Goal: Use online tool/utility: Utilize a website feature to perform a specific function

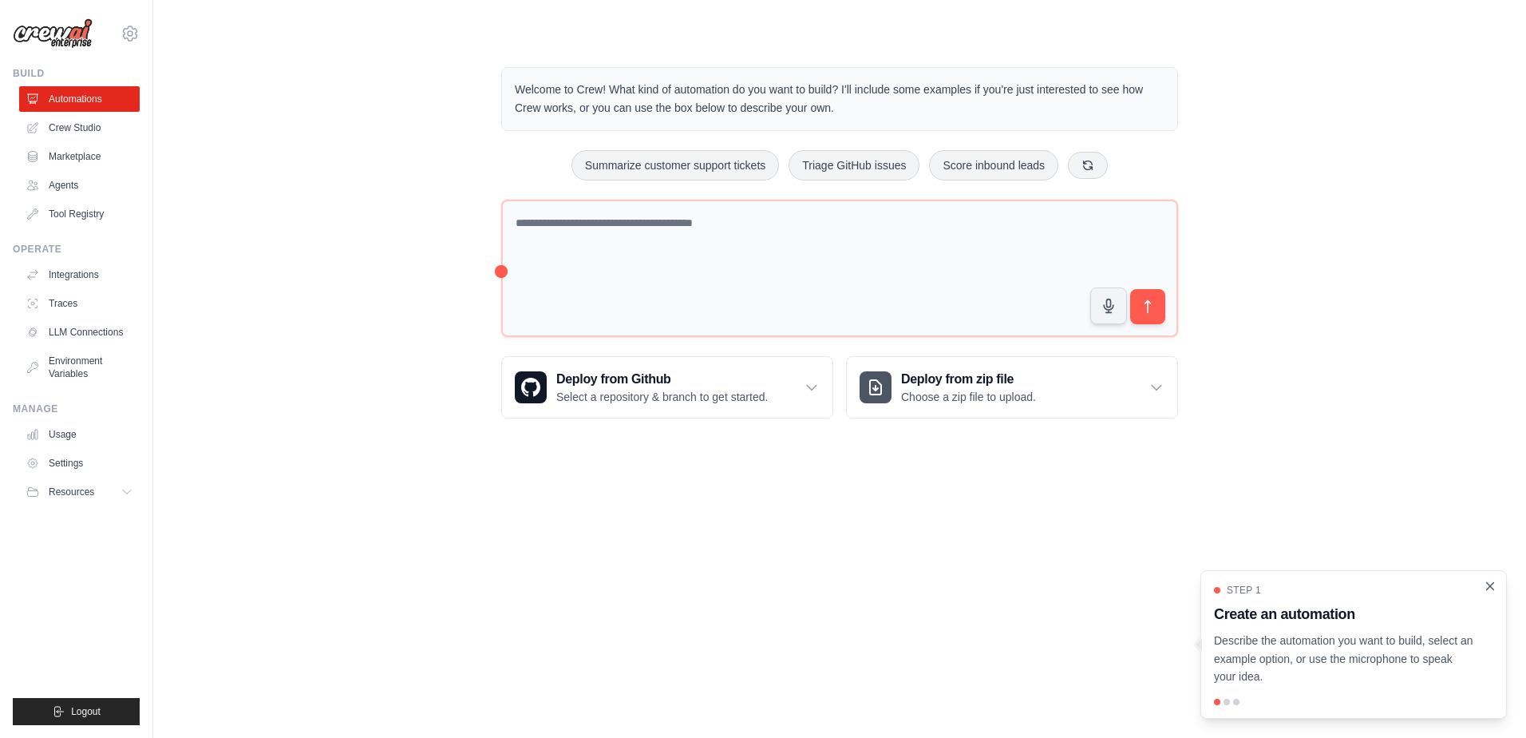
click at [1490, 583] on icon "Close walkthrough" at bounding box center [1490, 586] width 14 height 14
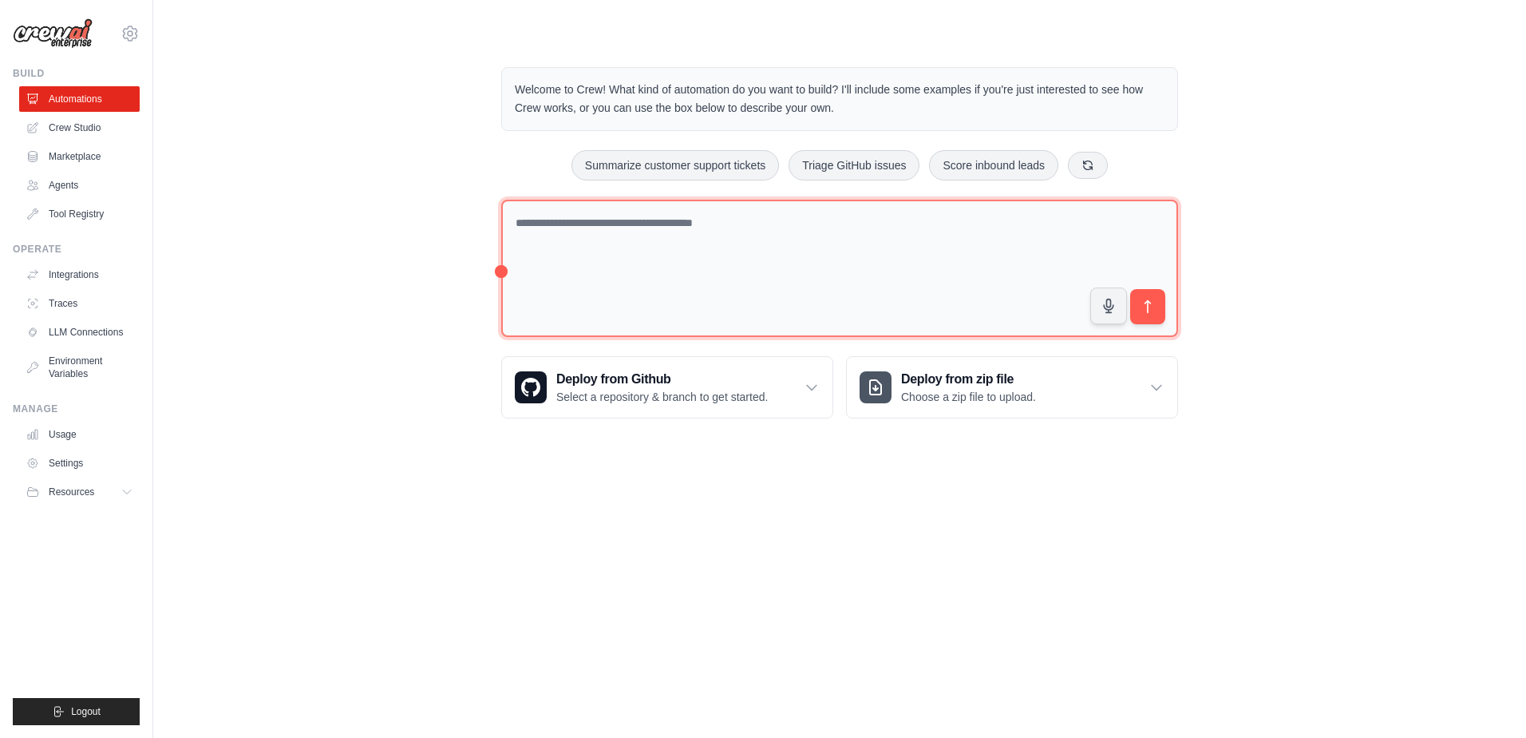
click at [639, 236] on textarea at bounding box center [839, 269] width 677 height 138
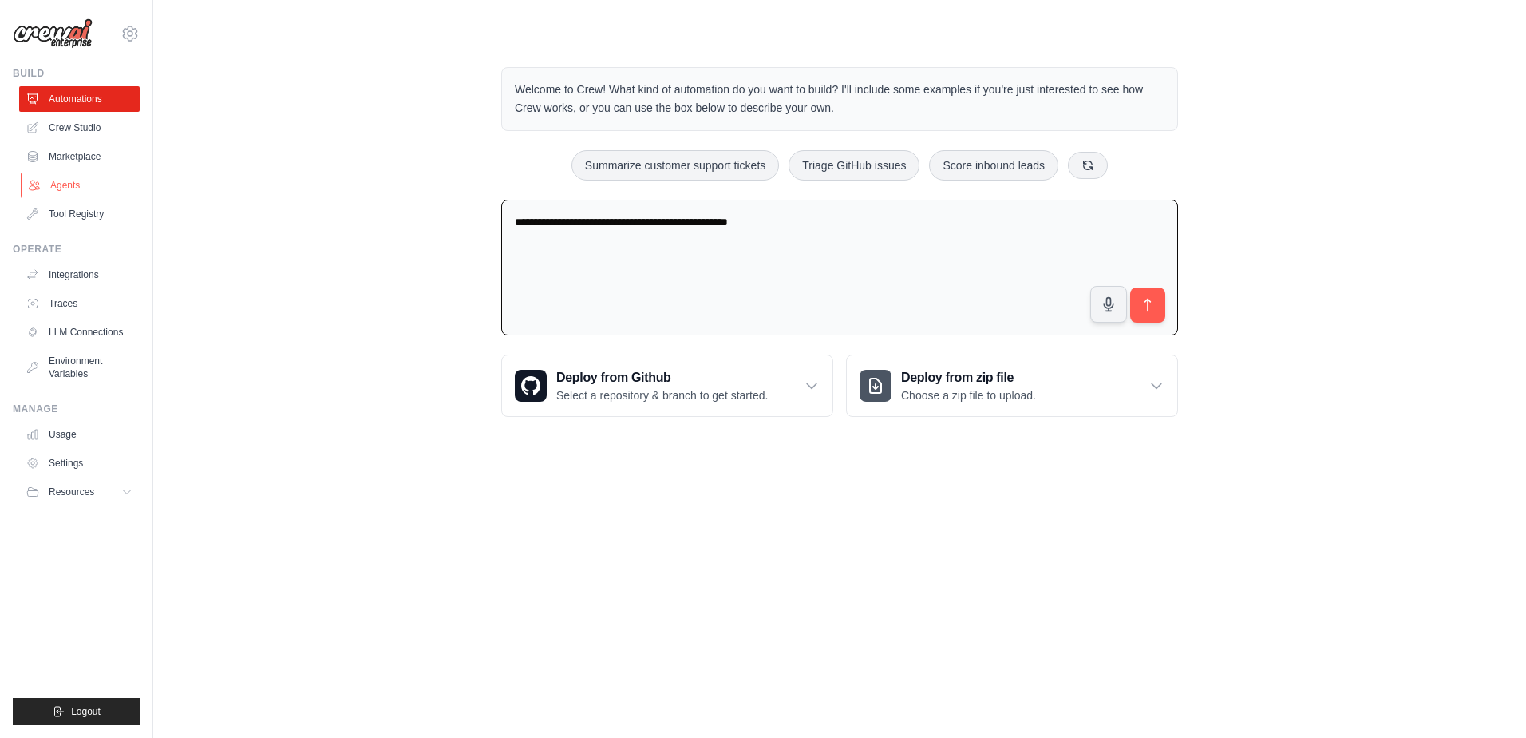
type textarea "**********"
click at [63, 189] on link "Agents" at bounding box center [81, 185] width 121 height 26
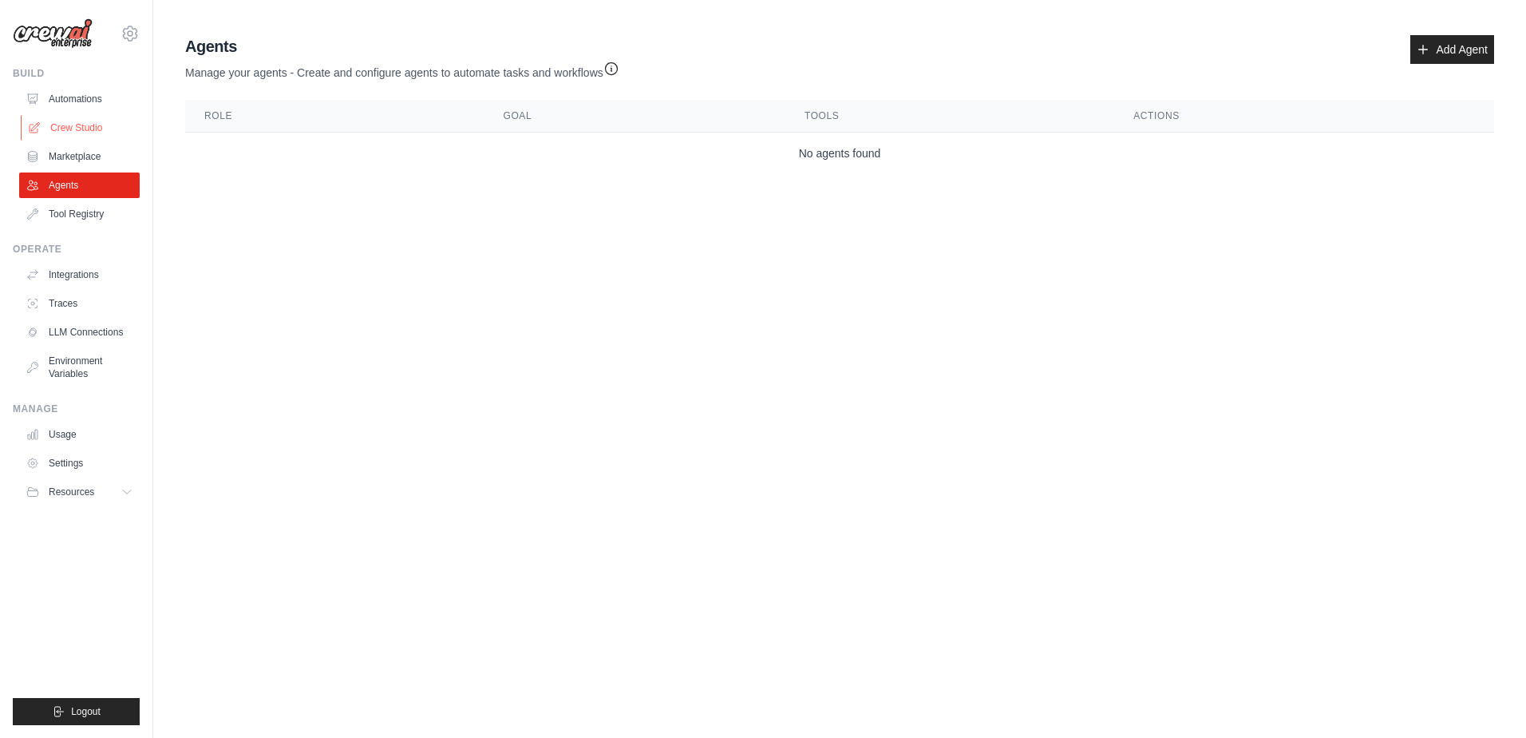
click at [100, 125] on link "Crew Studio" at bounding box center [81, 128] width 121 height 26
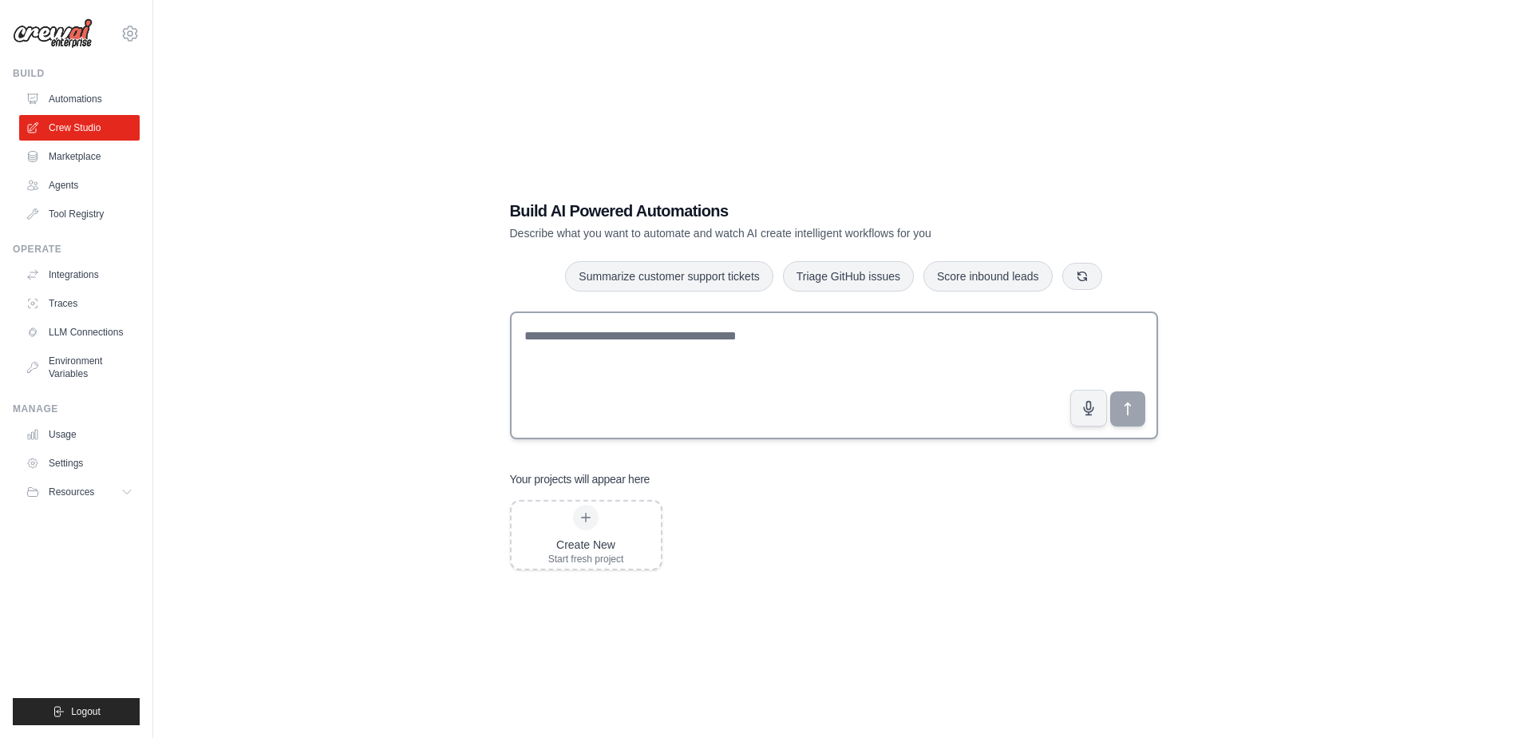
scroll to position [32, 0]
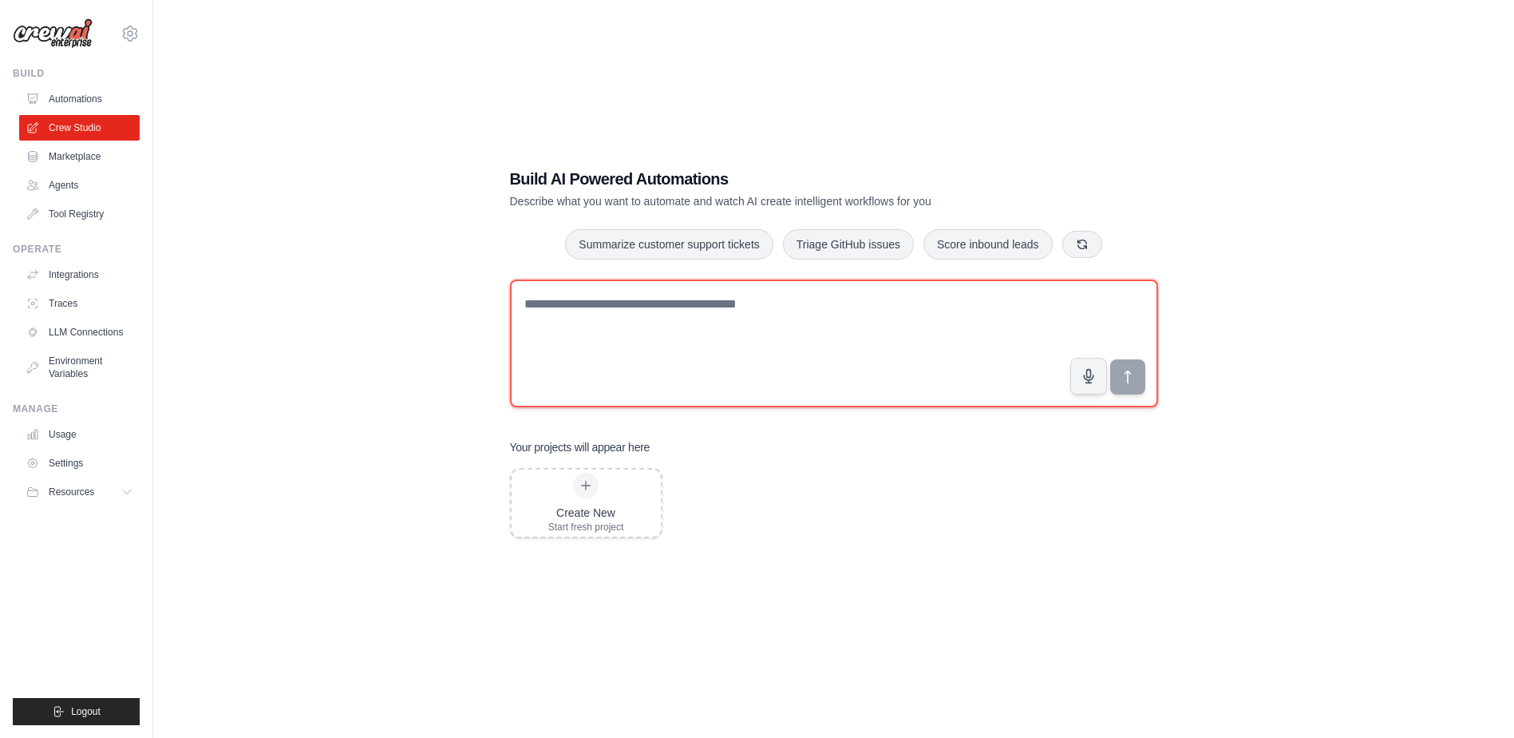
click at [666, 349] on textarea at bounding box center [834, 343] width 648 height 128
type textarea "**********"
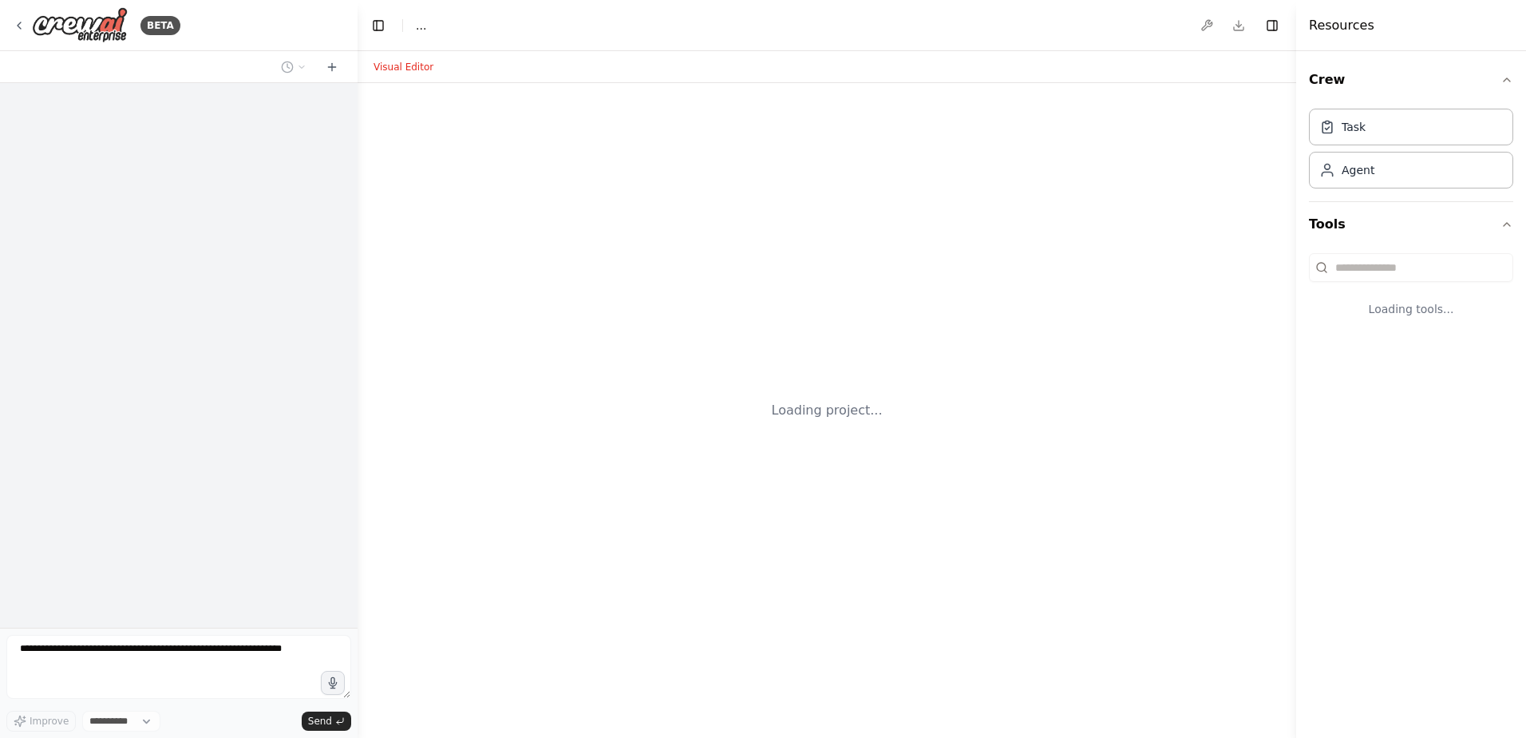
select select "****"
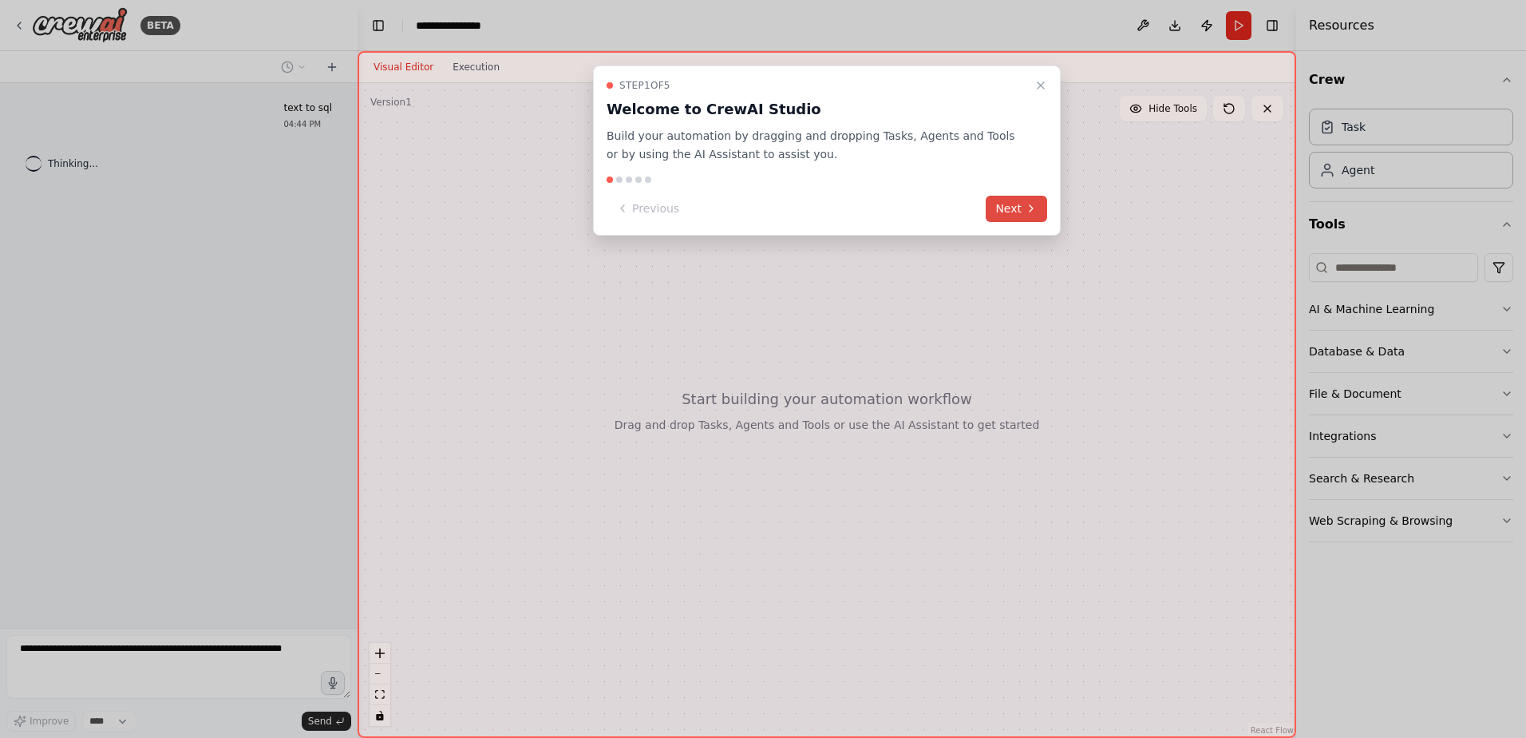
click at [1013, 215] on button "Next" at bounding box center [1016, 209] width 61 height 26
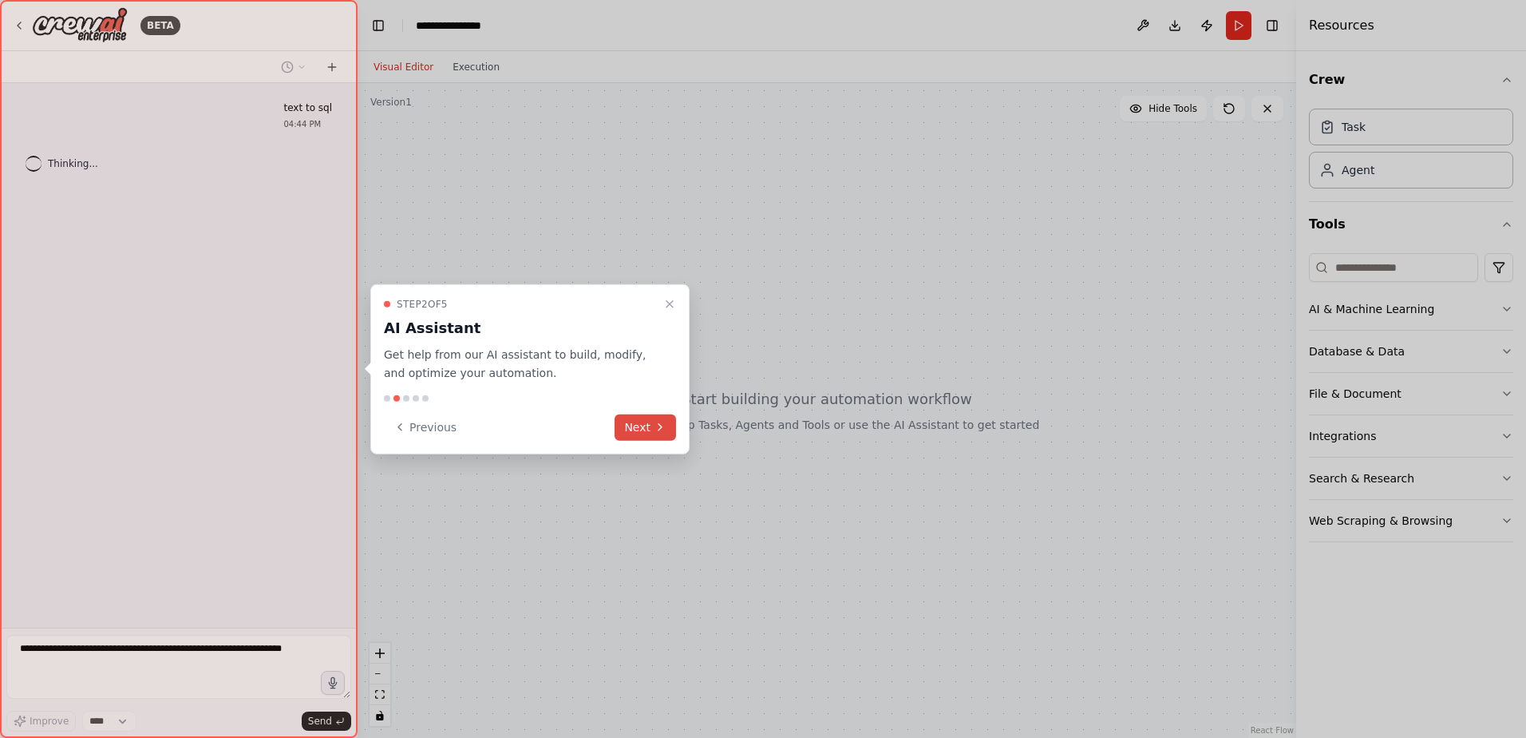
click at [666, 422] on icon at bounding box center [660, 427] width 13 height 13
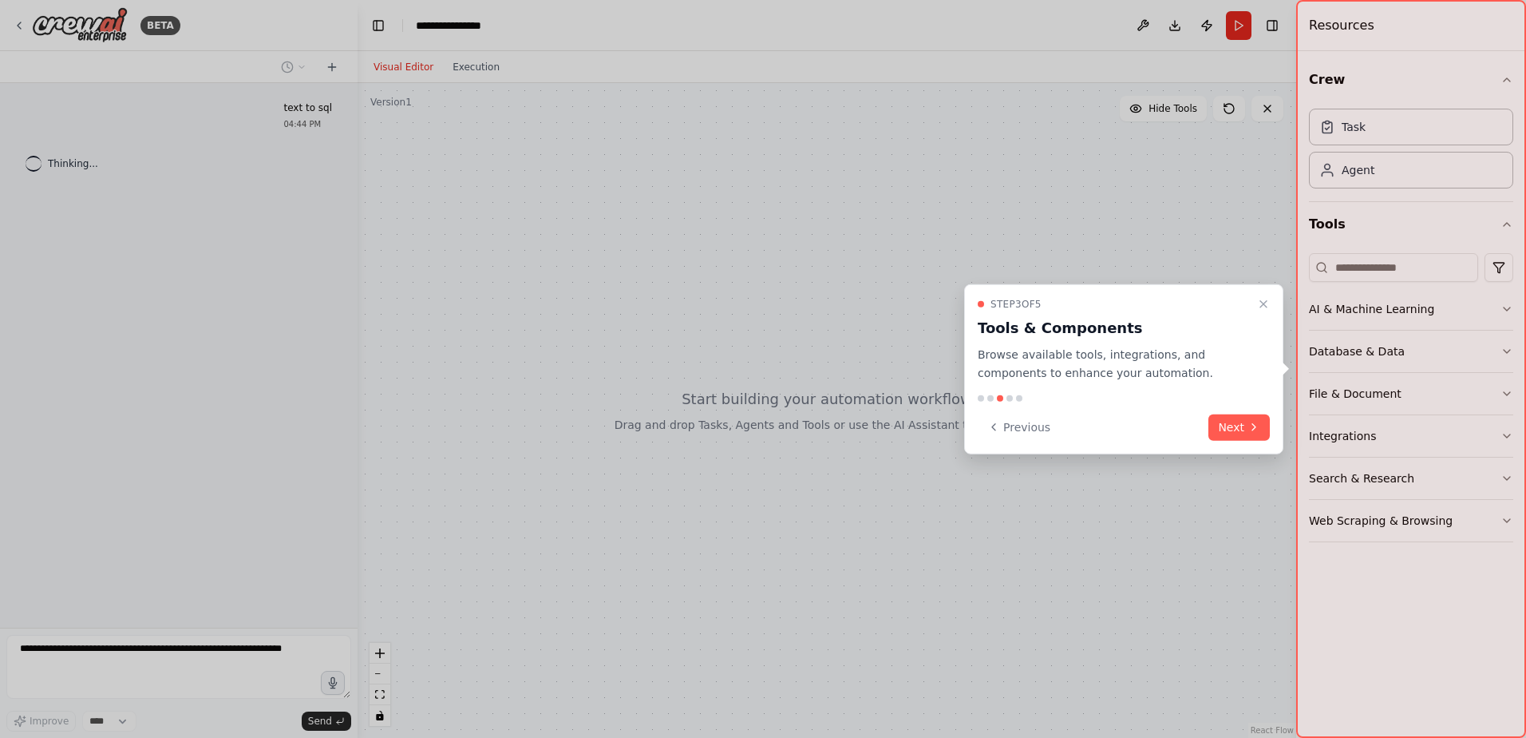
click at [1241, 409] on div "Step 3 of 5 Tools & Components Browse available tools, integrations, and compon…" at bounding box center [1123, 369] width 319 height 170
click at [1247, 426] on button "Next" at bounding box center [1239, 426] width 61 height 26
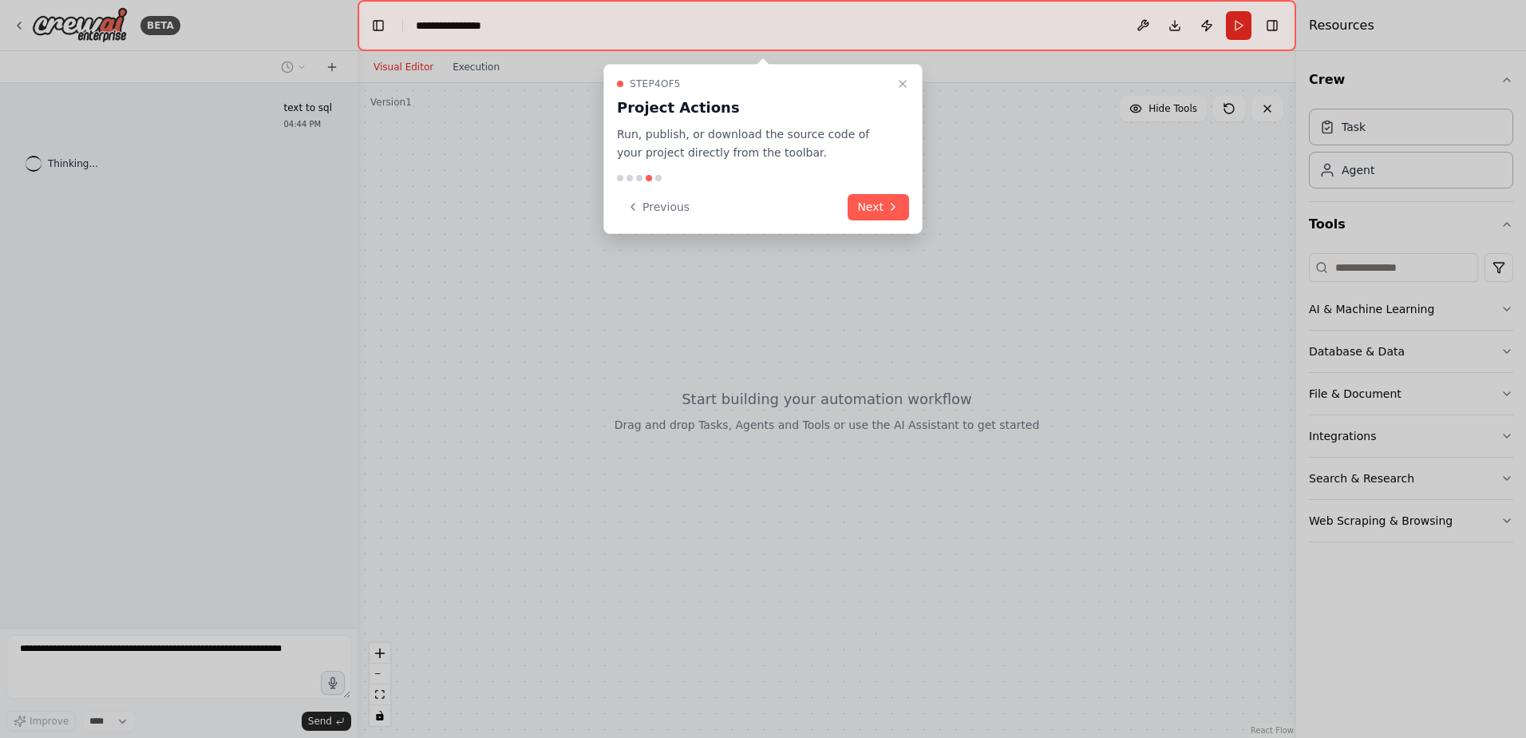
click at [900, 203] on button "Next" at bounding box center [878, 207] width 61 height 26
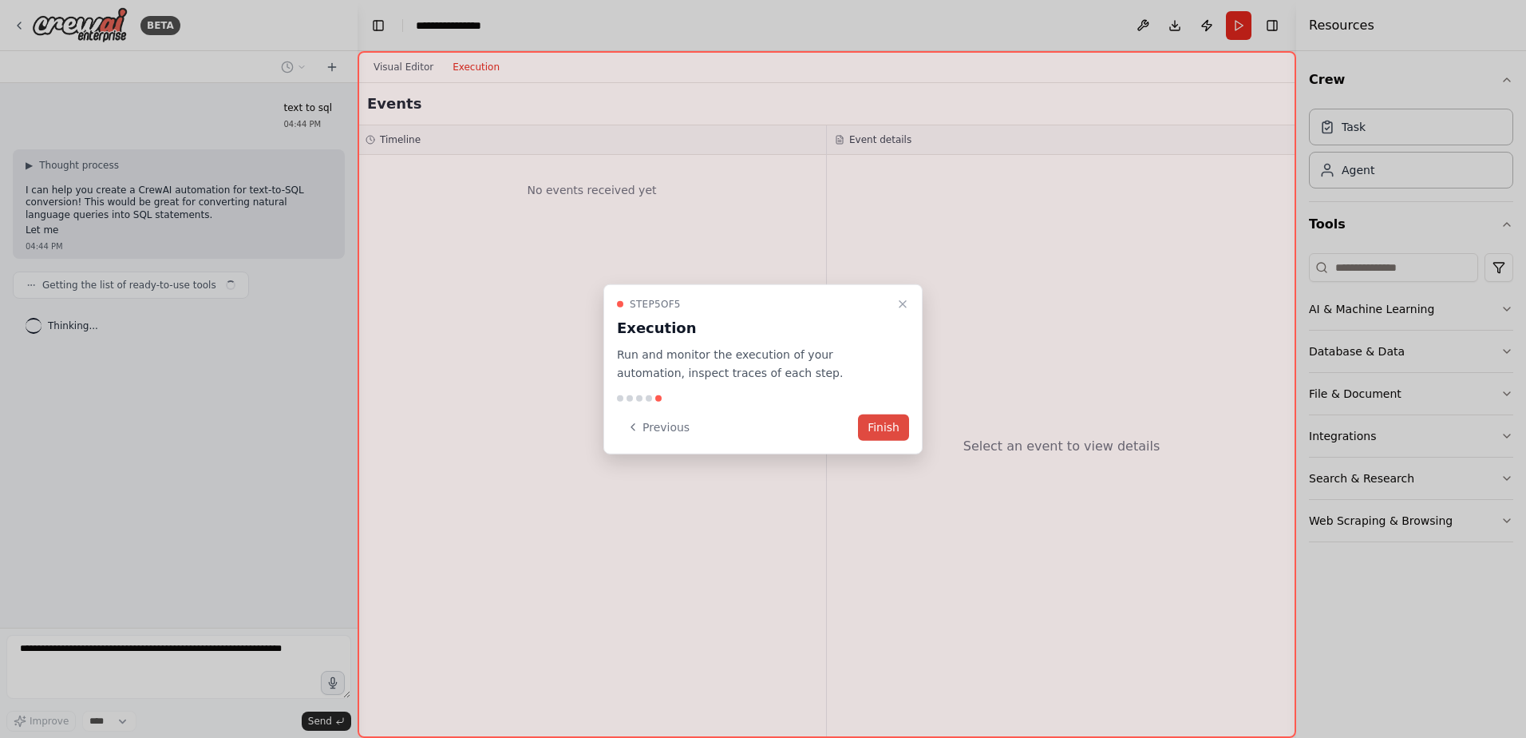
click at [890, 429] on button "Finish" at bounding box center [883, 426] width 51 height 26
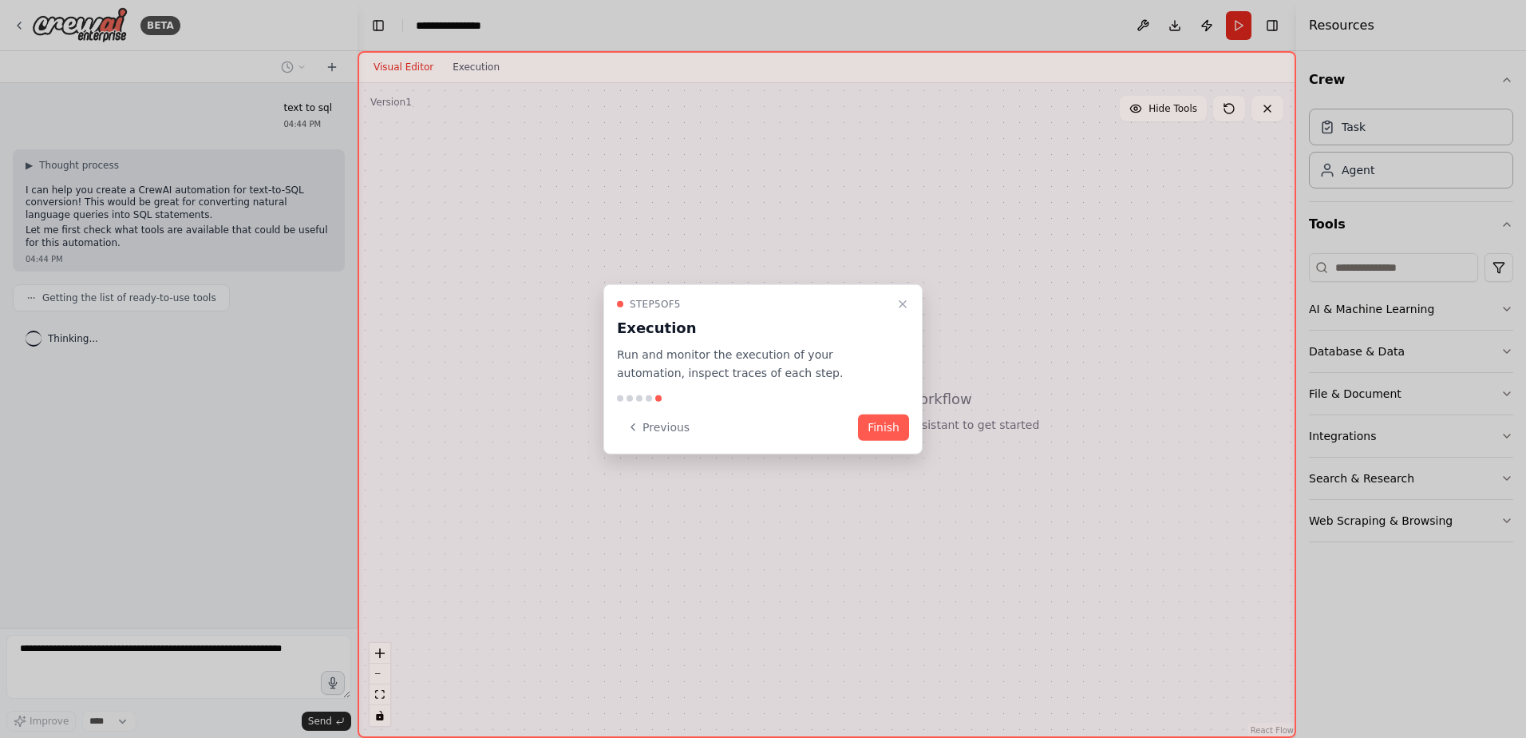
click at [912, 425] on div "Step 5 of 5 Execution Run and monitor the execution of your automation, inspect…" at bounding box center [762, 369] width 319 height 170
click at [892, 429] on button "Finish" at bounding box center [883, 426] width 51 height 26
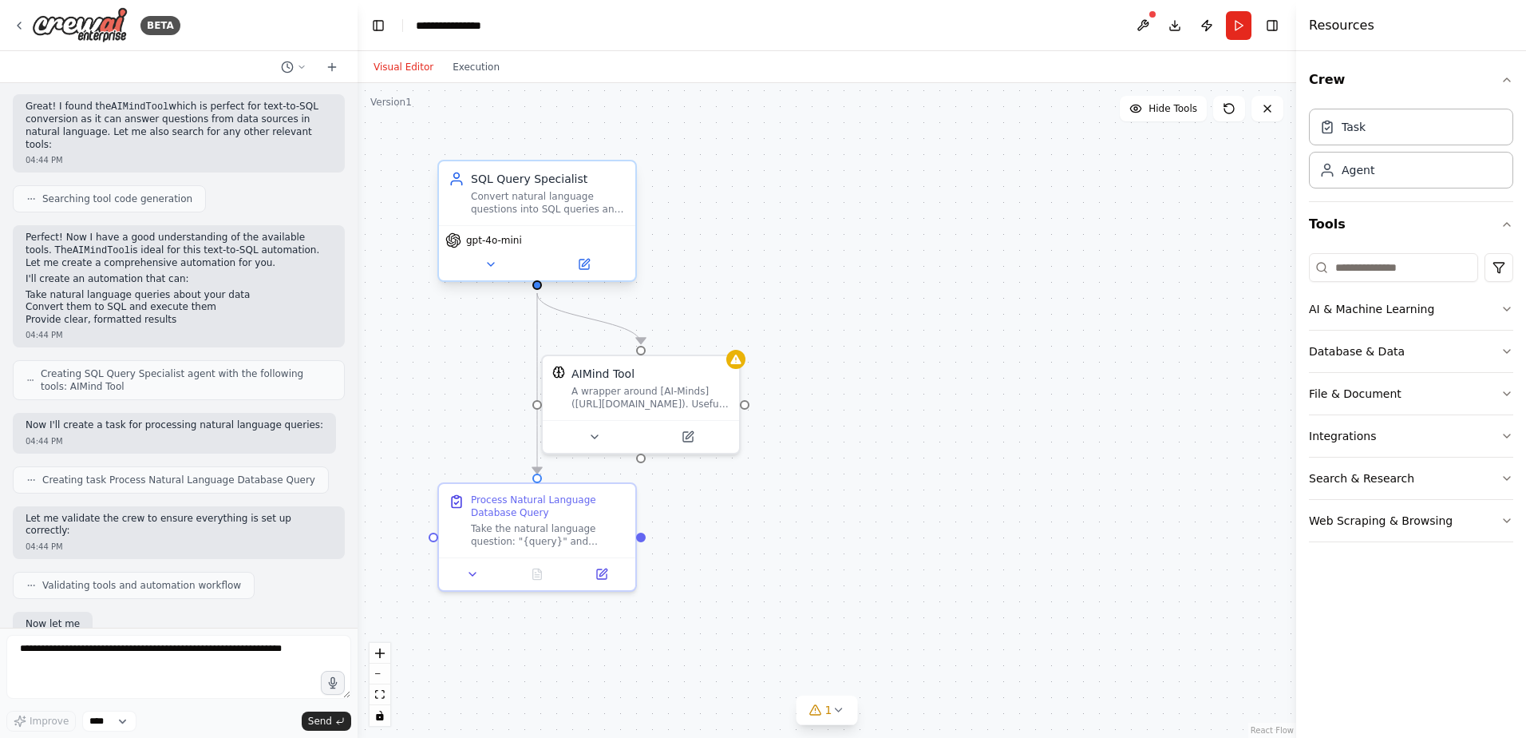
scroll to position [428, 0]
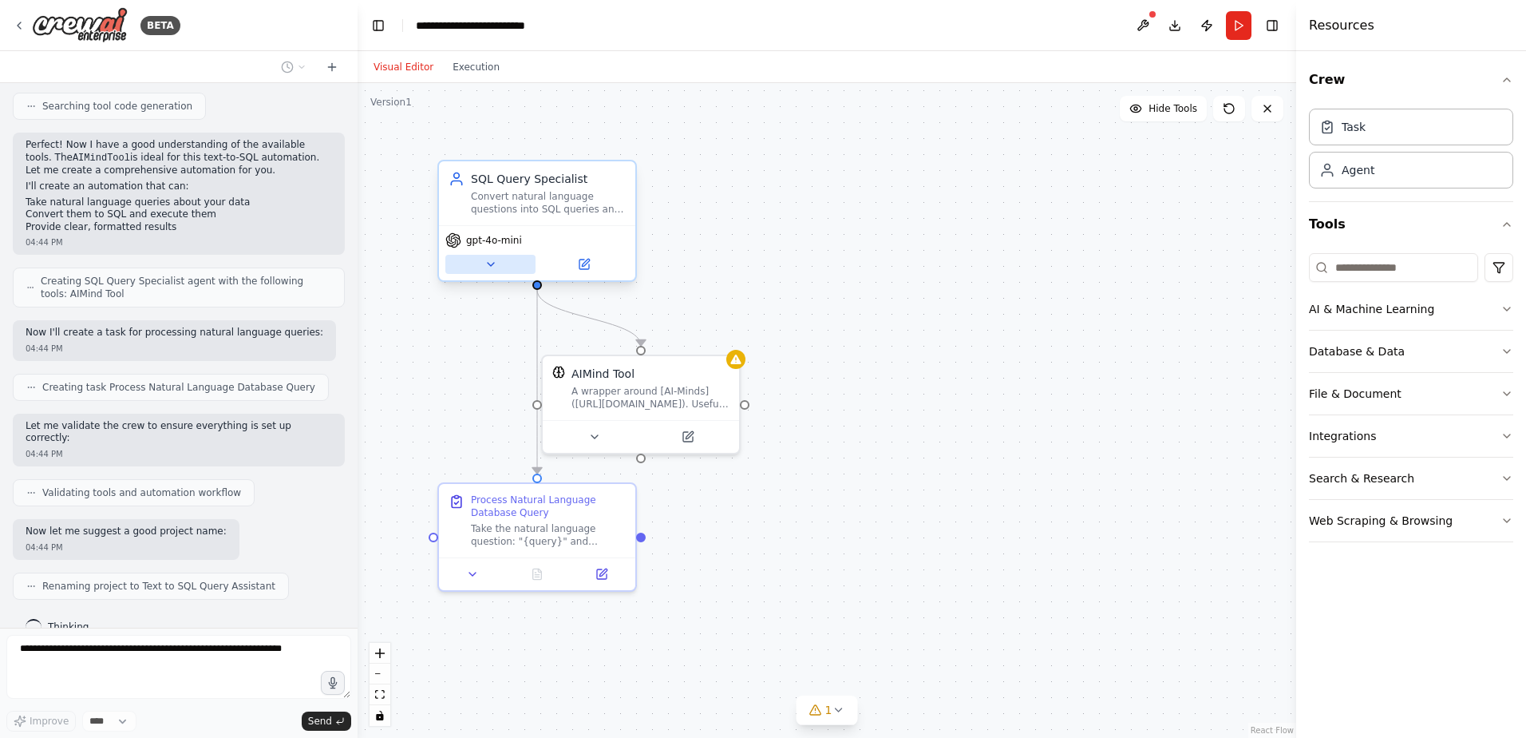
click at [495, 261] on icon at bounding box center [491, 264] width 13 height 13
click at [487, 263] on icon at bounding box center [491, 264] width 13 height 13
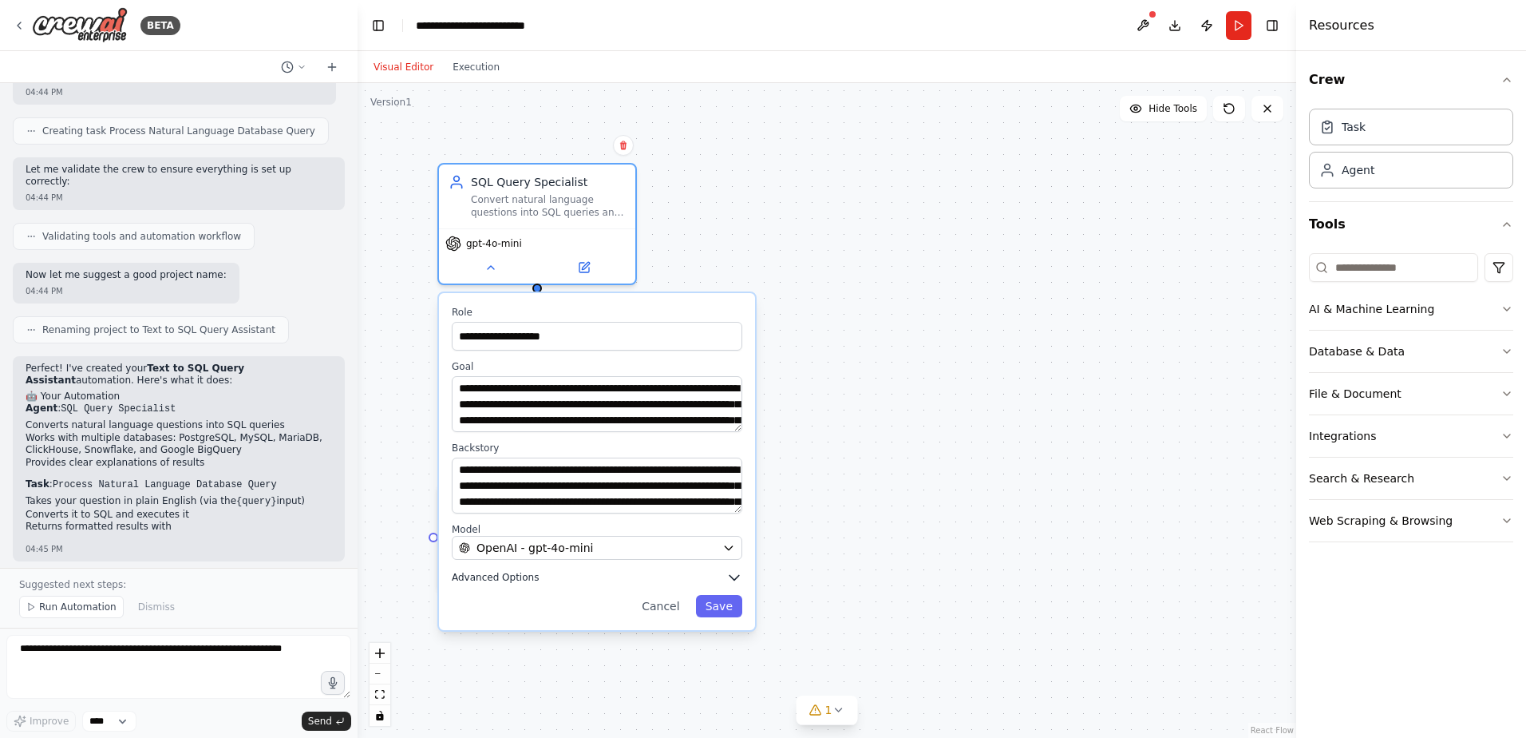
click at [513, 577] on span "Advanced Options" at bounding box center [495, 577] width 87 height 13
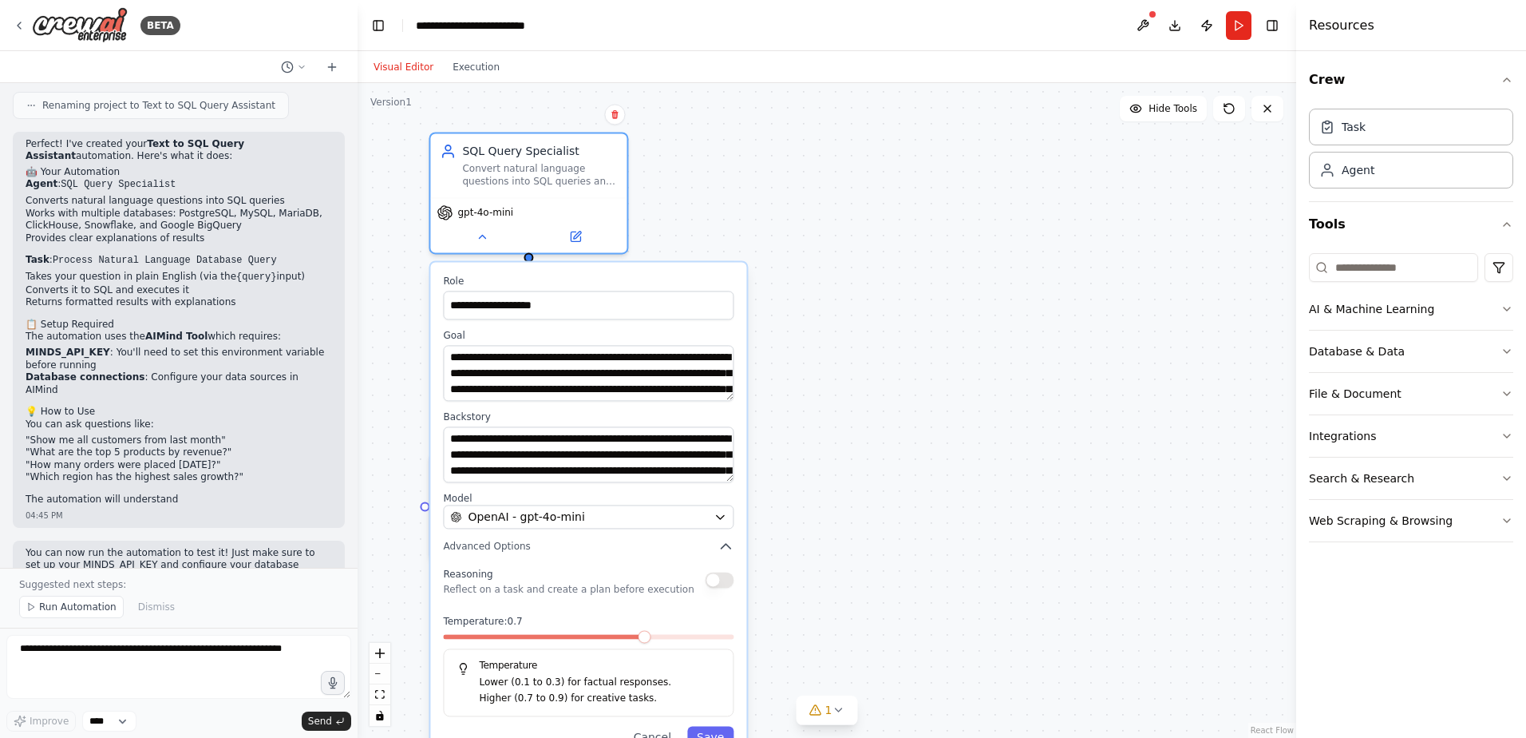
scroll to position [921, 0]
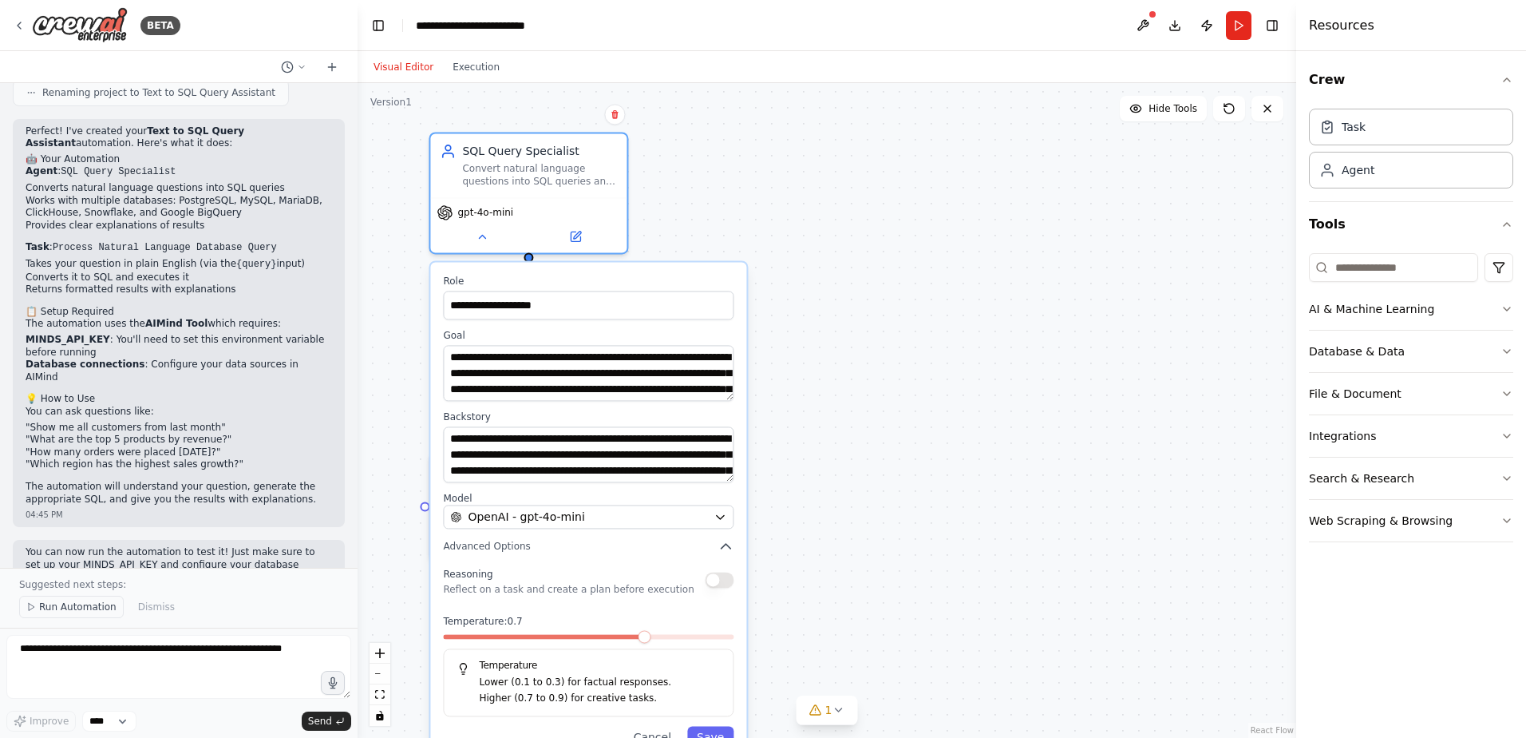
click at [98, 616] on button "Run Automation" at bounding box center [71, 606] width 105 height 22
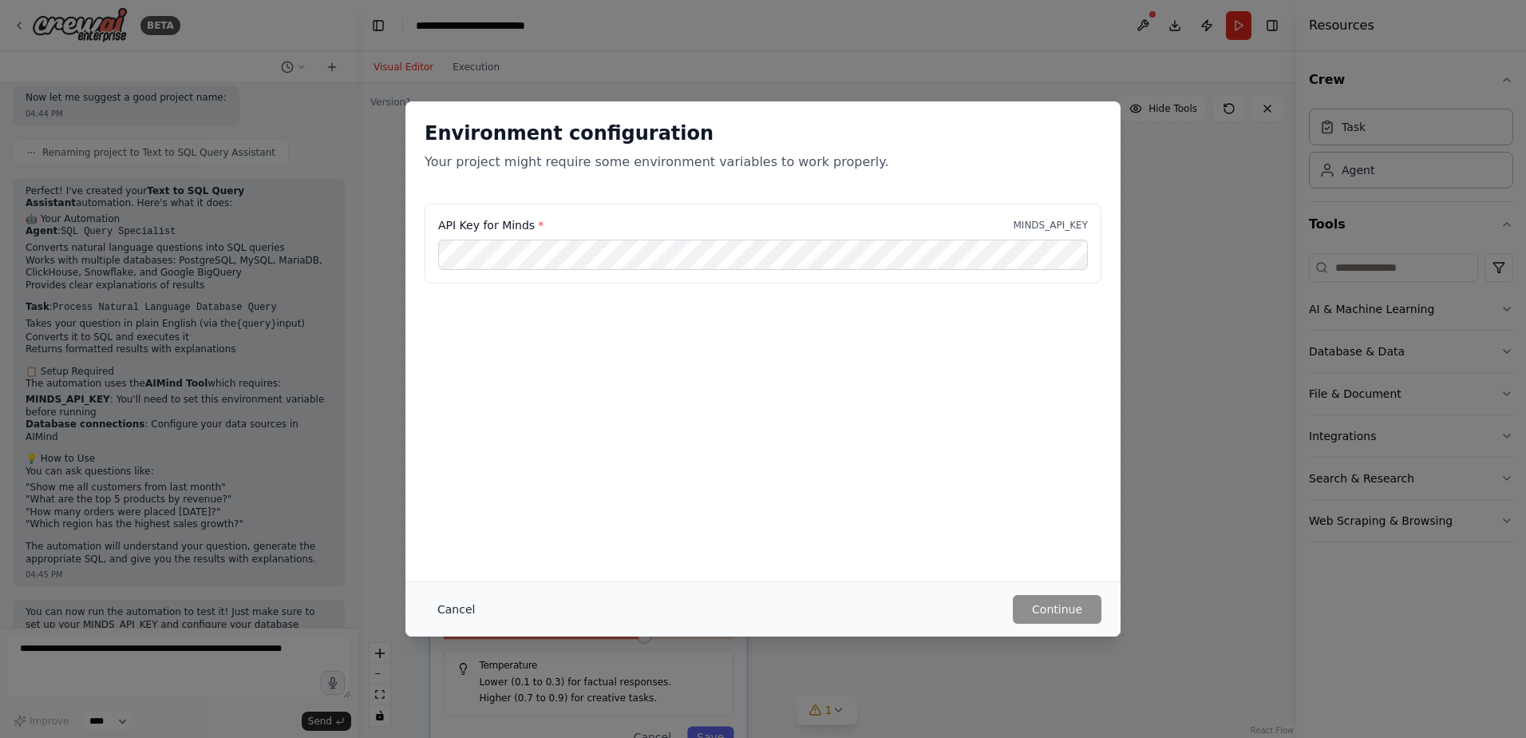
click at [427, 603] on div "Cancel Continue" at bounding box center [763, 608] width 715 height 55
click at [433, 607] on button "Cancel" at bounding box center [456, 609] width 63 height 29
